Goal: Information Seeking & Learning: Learn about a topic

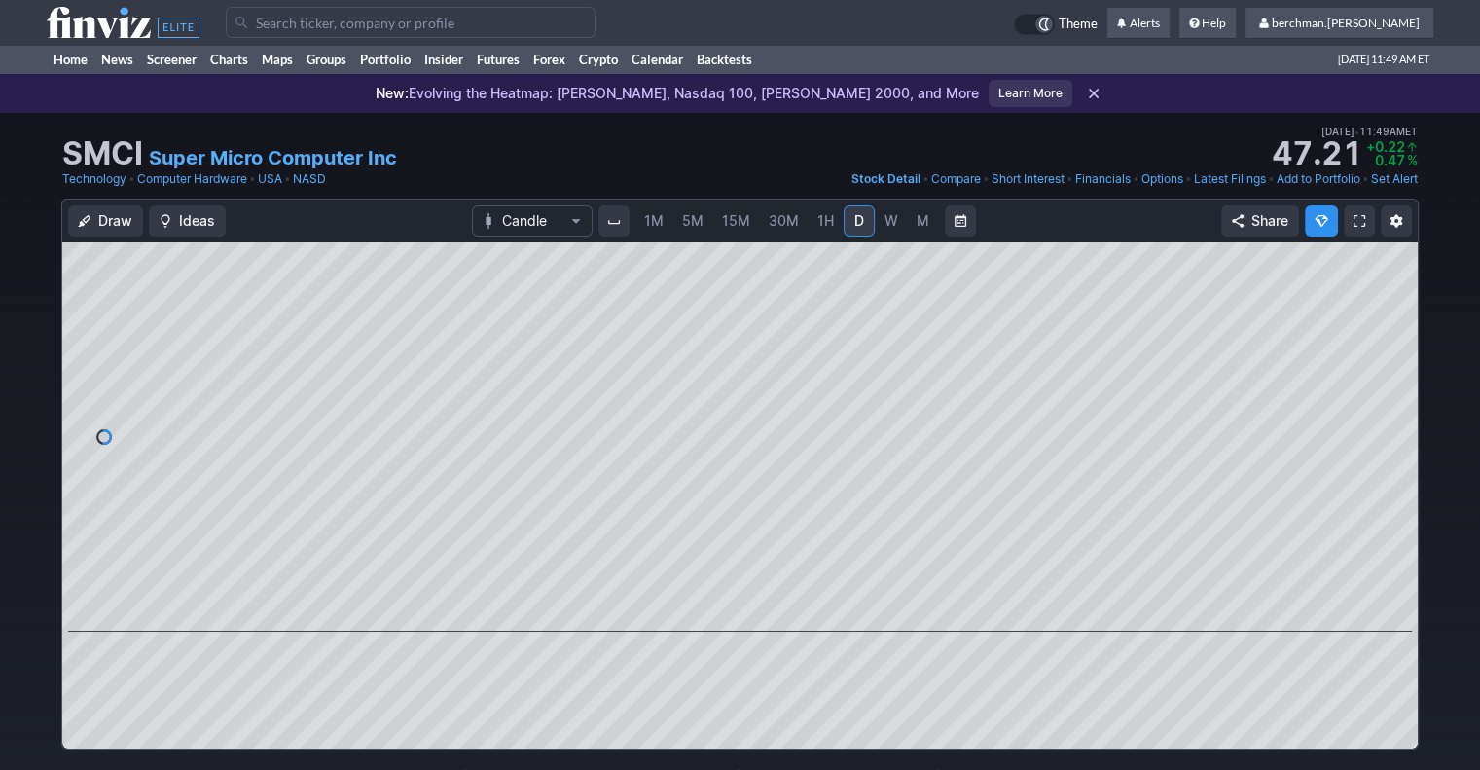
click at [684, 233] on link "5M" at bounding box center [692, 220] width 39 height 31
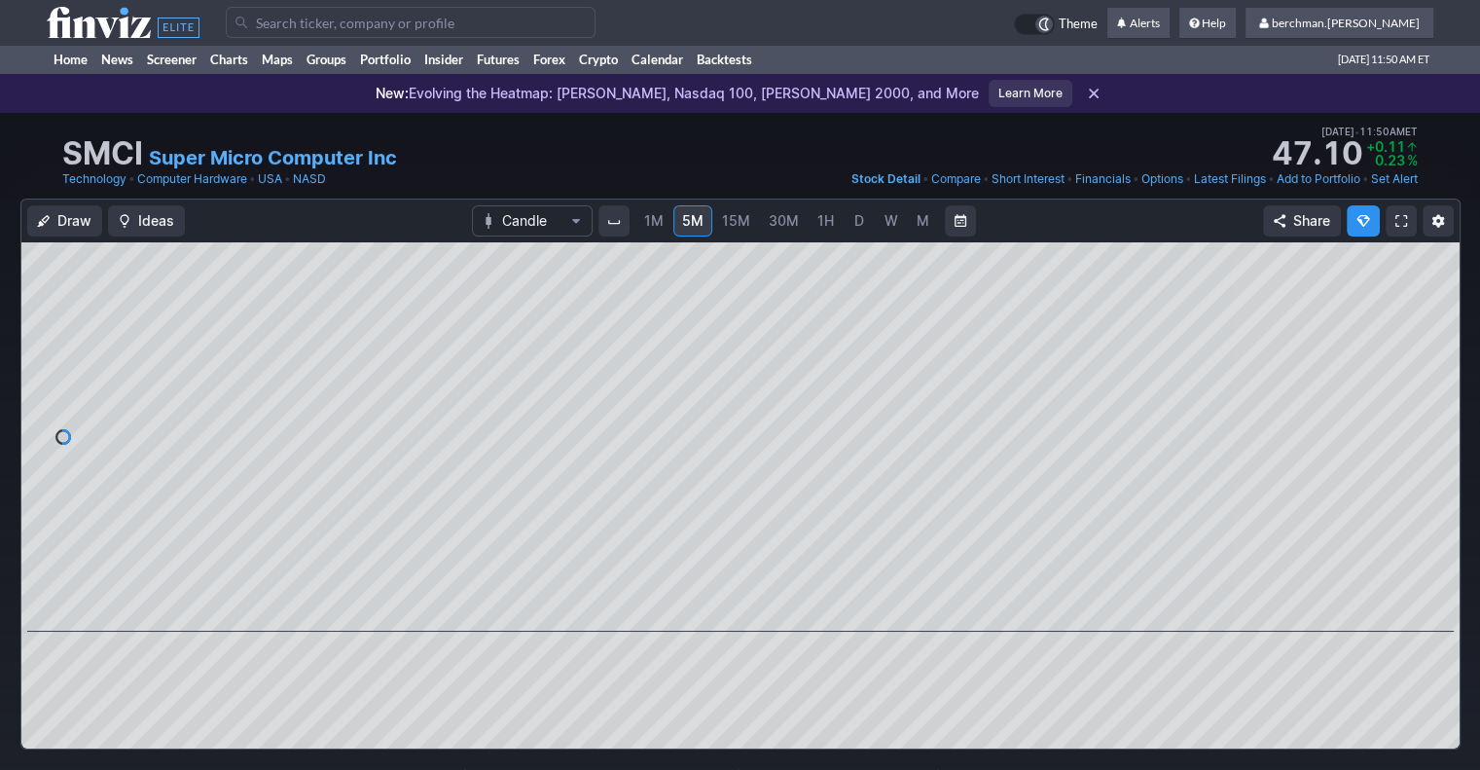
click at [354, 28] on input "Search" at bounding box center [411, 22] width 370 height 31
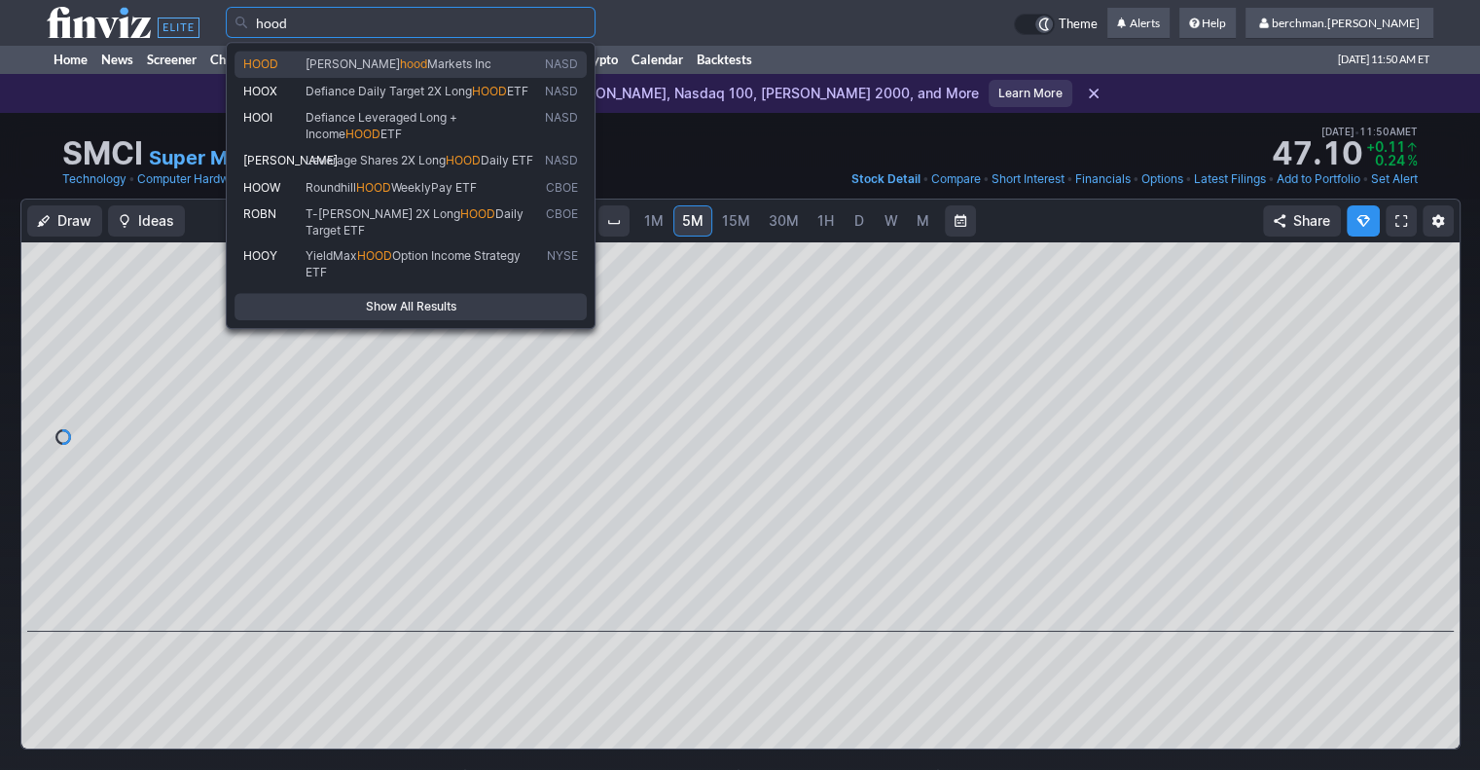
click at [427, 67] on span "Markets Inc" at bounding box center [459, 63] width 64 height 15
type input "HOOD"
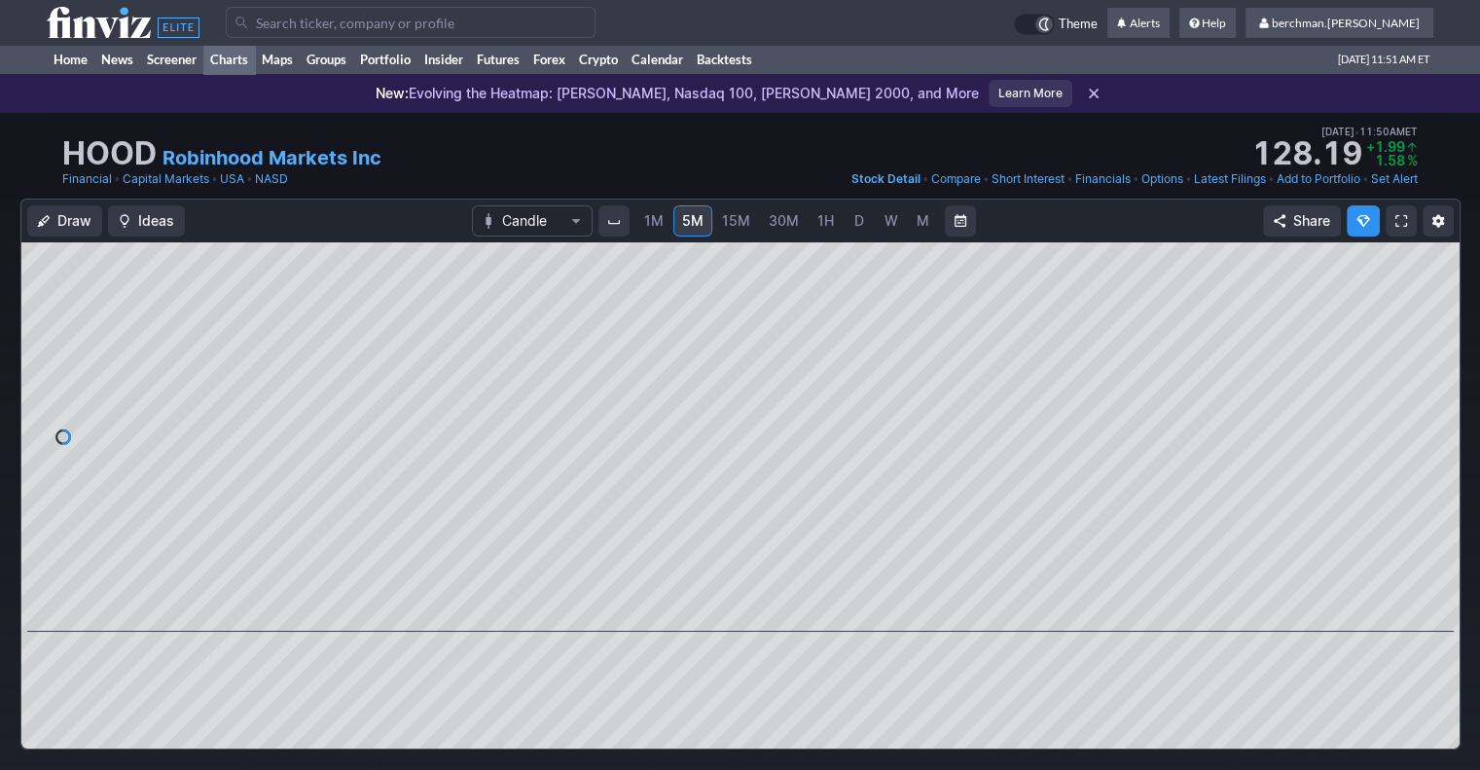
click at [230, 59] on link "Charts" at bounding box center [229, 59] width 52 height 29
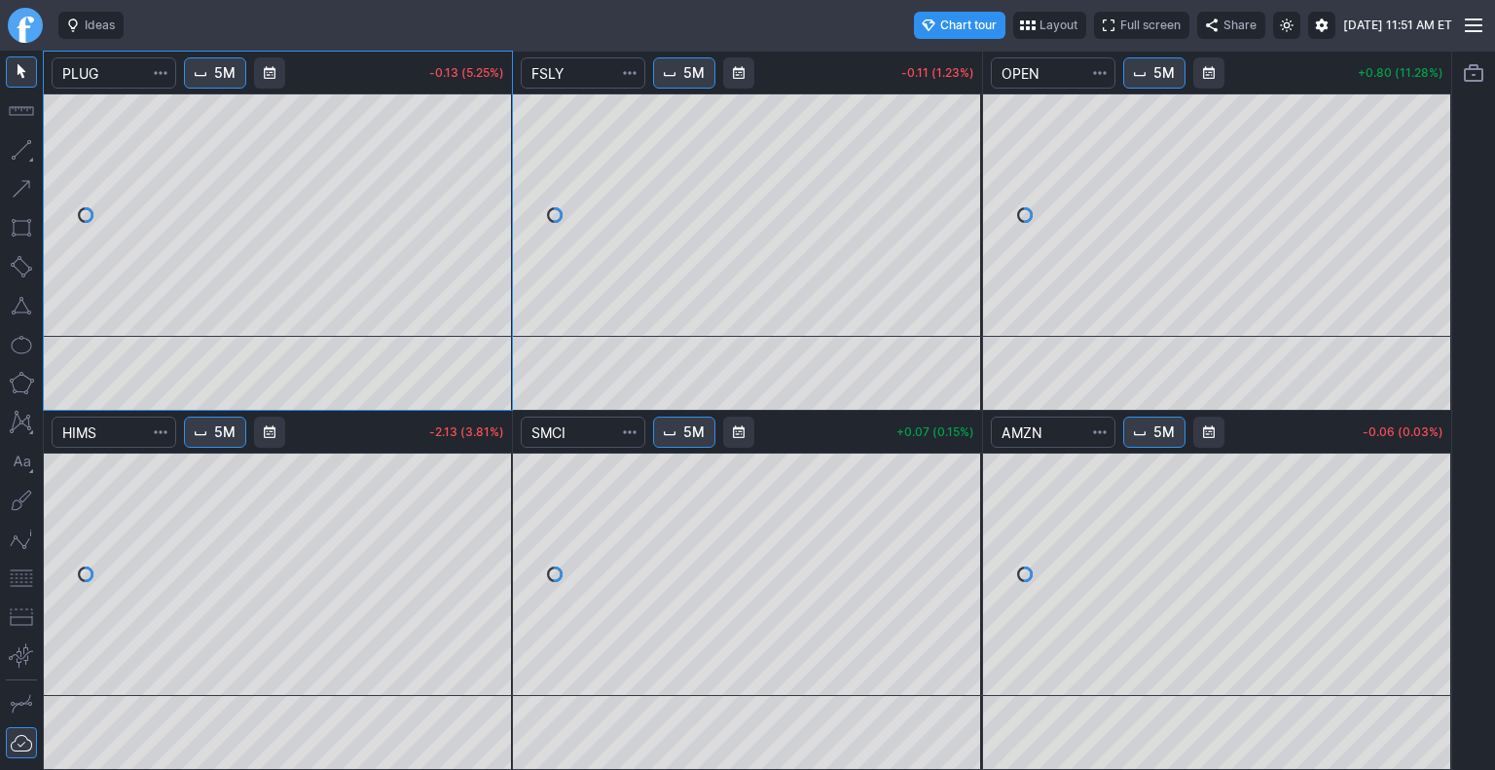
click at [39, 25] on link "Finviz.com" at bounding box center [25, 25] width 35 height 35
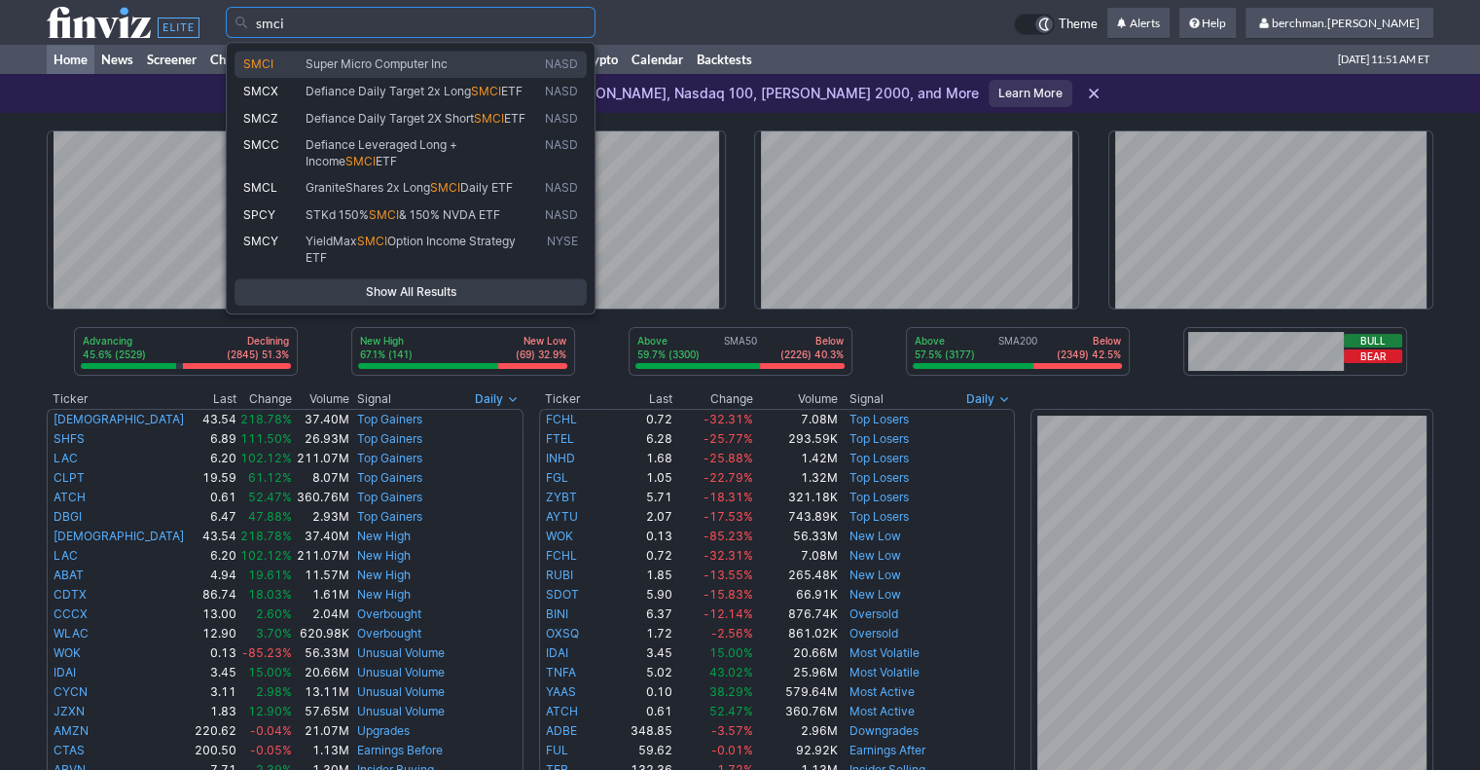
click at [334, 65] on span "Super Micro Computer Inc" at bounding box center [377, 63] width 142 height 15
type input "SMCI"
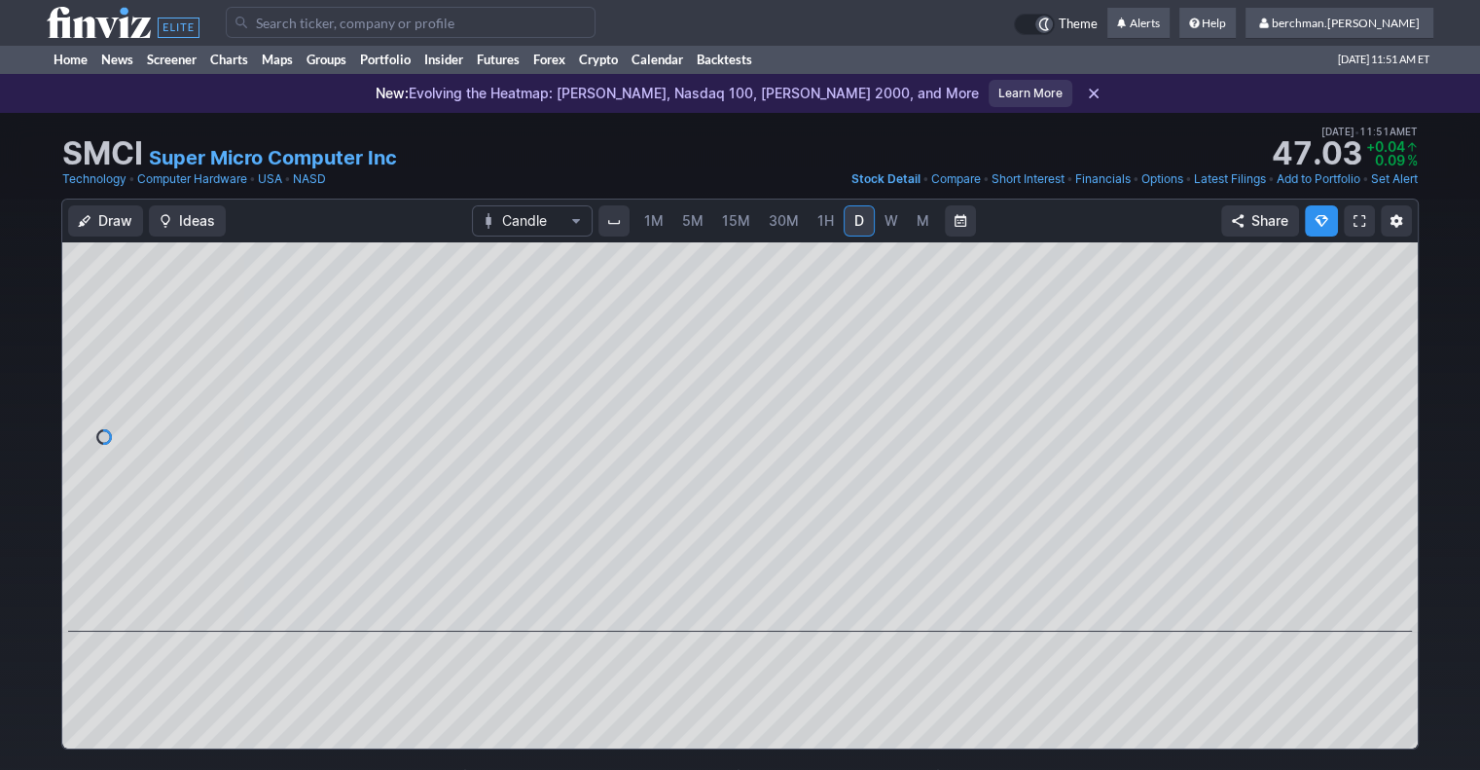
click at [689, 218] on span "5M" at bounding box center [692, 220] width 21 height 17
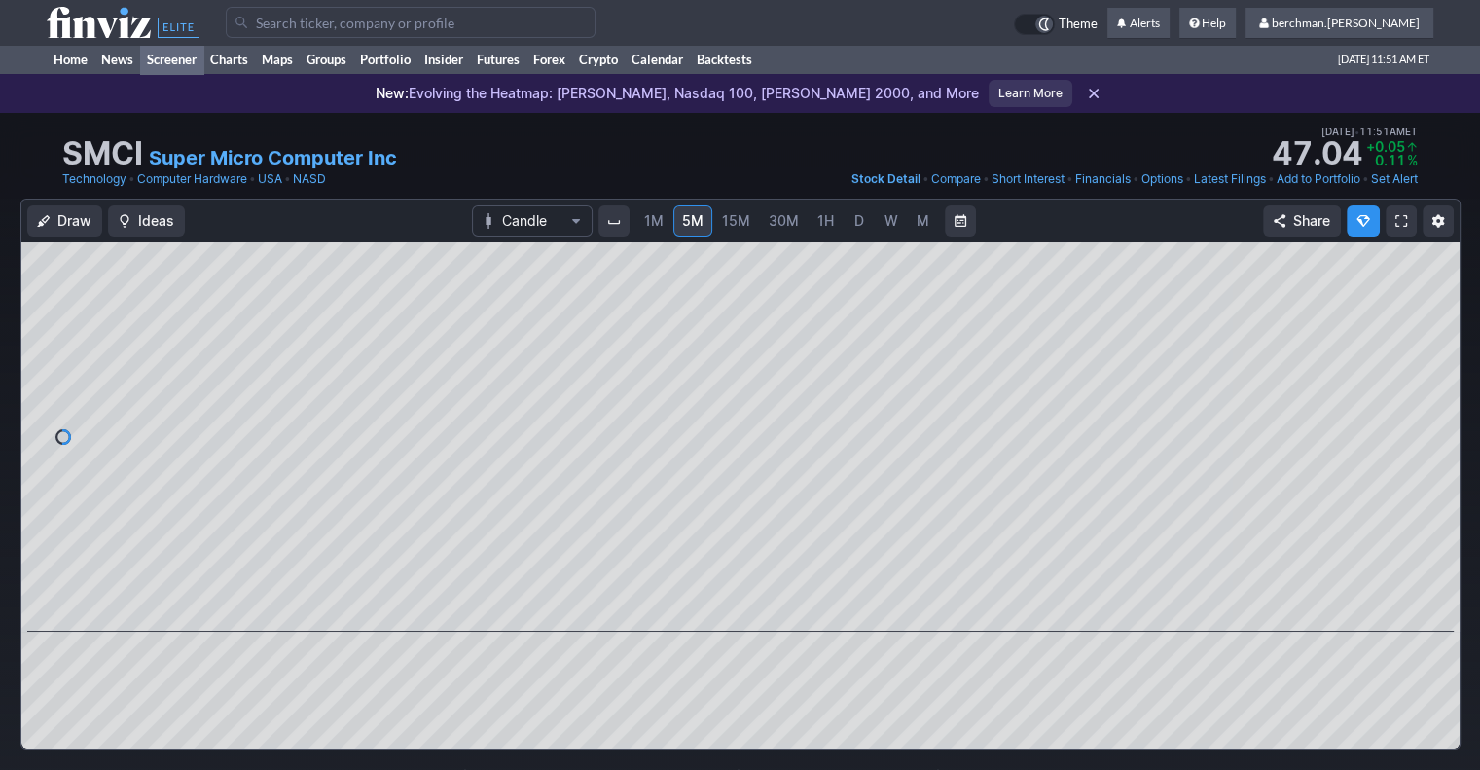
click at [163, 66] on link "Screener" at bounding box center [171, 59] width 63 height 29
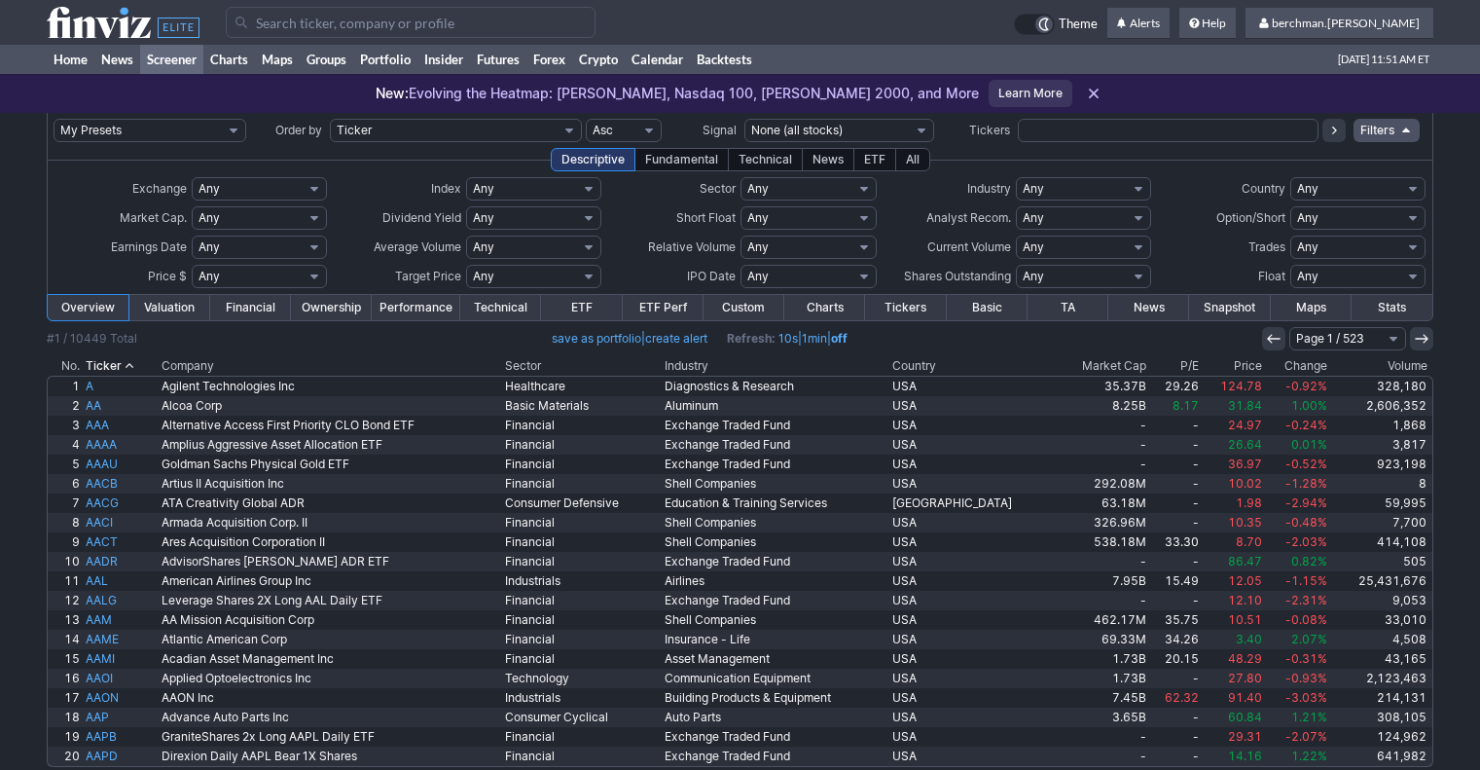
click at [236, 64] on link "Charts" at bounding box center [229, 59] width 52 height 29
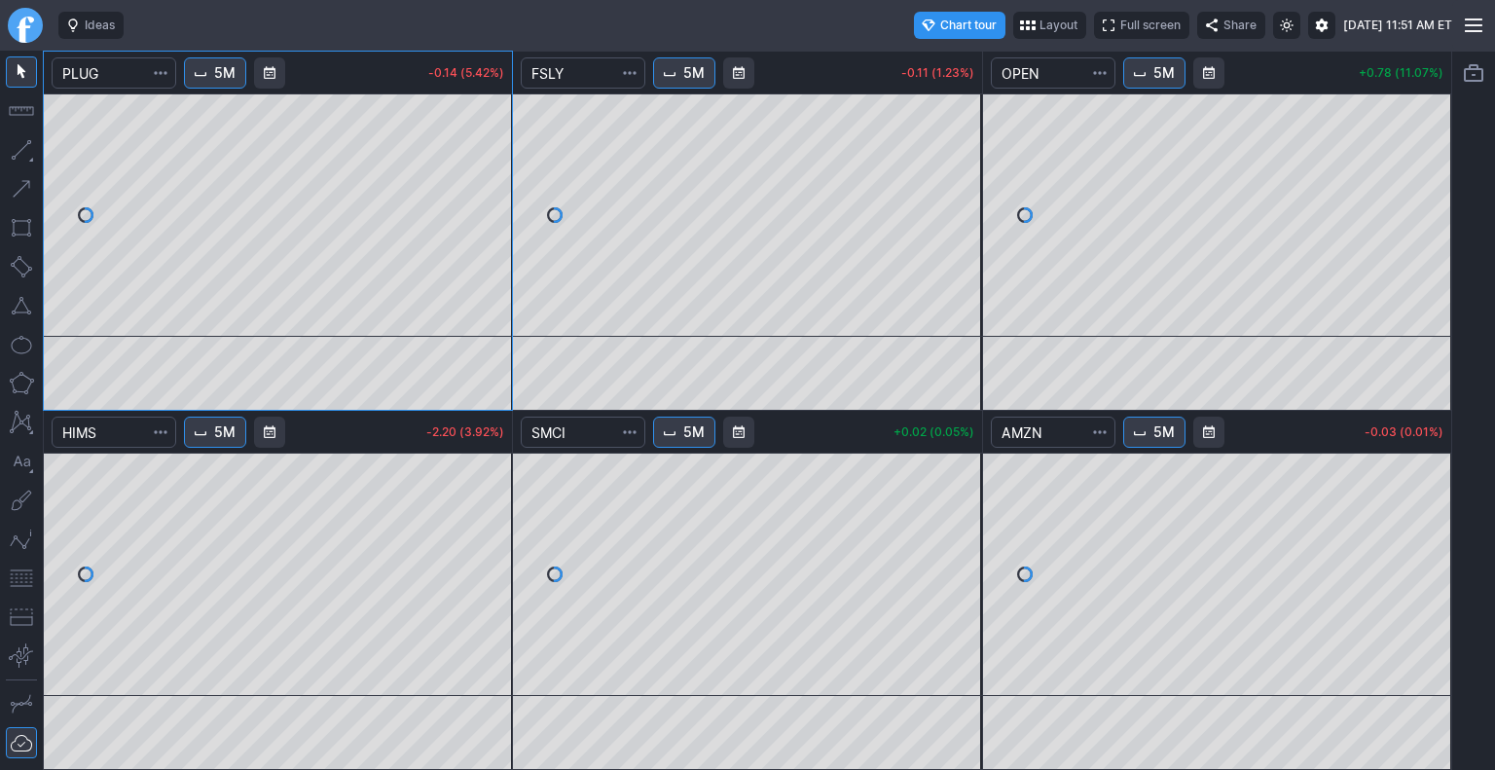
click at [1475, 490] on div at bounding box center [1473, 410] width 43 height 719
